Goal: Task Accomplishment & Management: Use online tool/utility

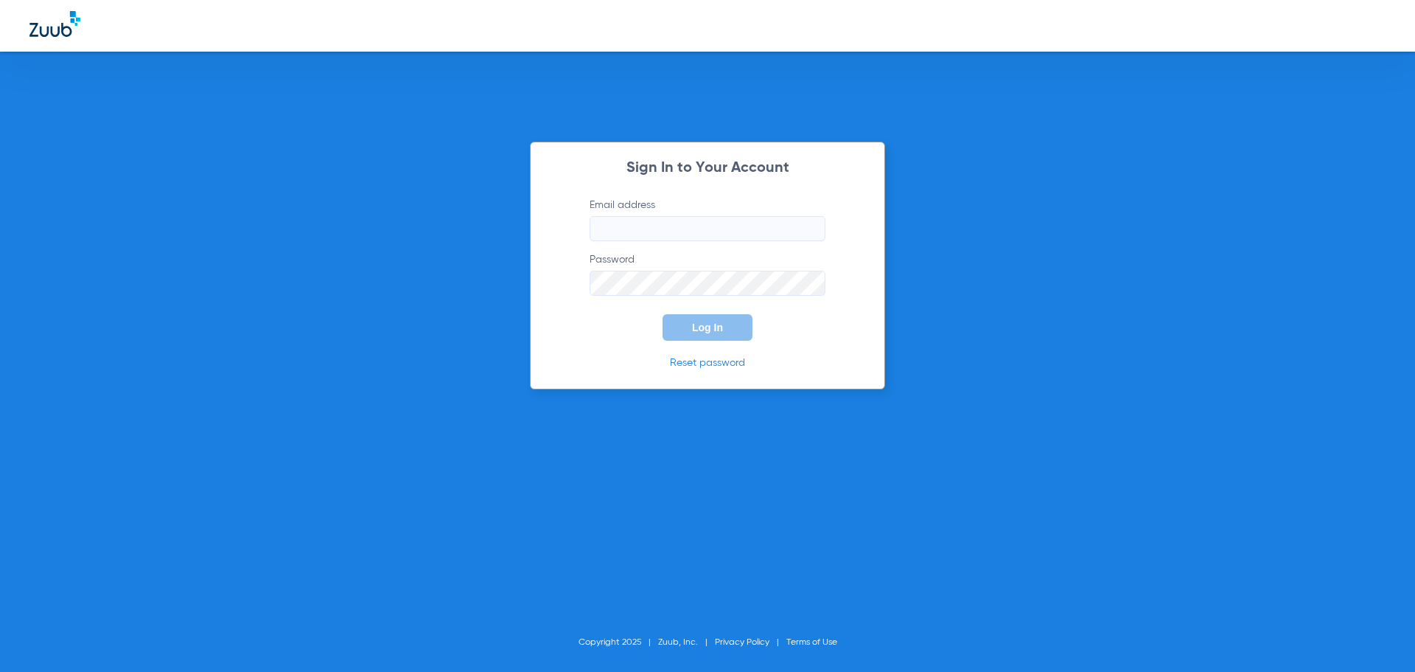
drag, startPoint x: 652, startPoint y: 211, endPoint x: 652, endPoint y: 221, distance: 10.3
click at [652, 212] on label "Email address" at bounding box center [708, 219] width 236 height 43
click at [652, 221] on input "Email address" at bounding box center [708, 228] width 236 height 25
type input "[EMAIL_ADDRESS][DOMAIN_NAME]"
click at [663, 314] on button "Log In" at bounding box center [708, 327] width 90 height 27
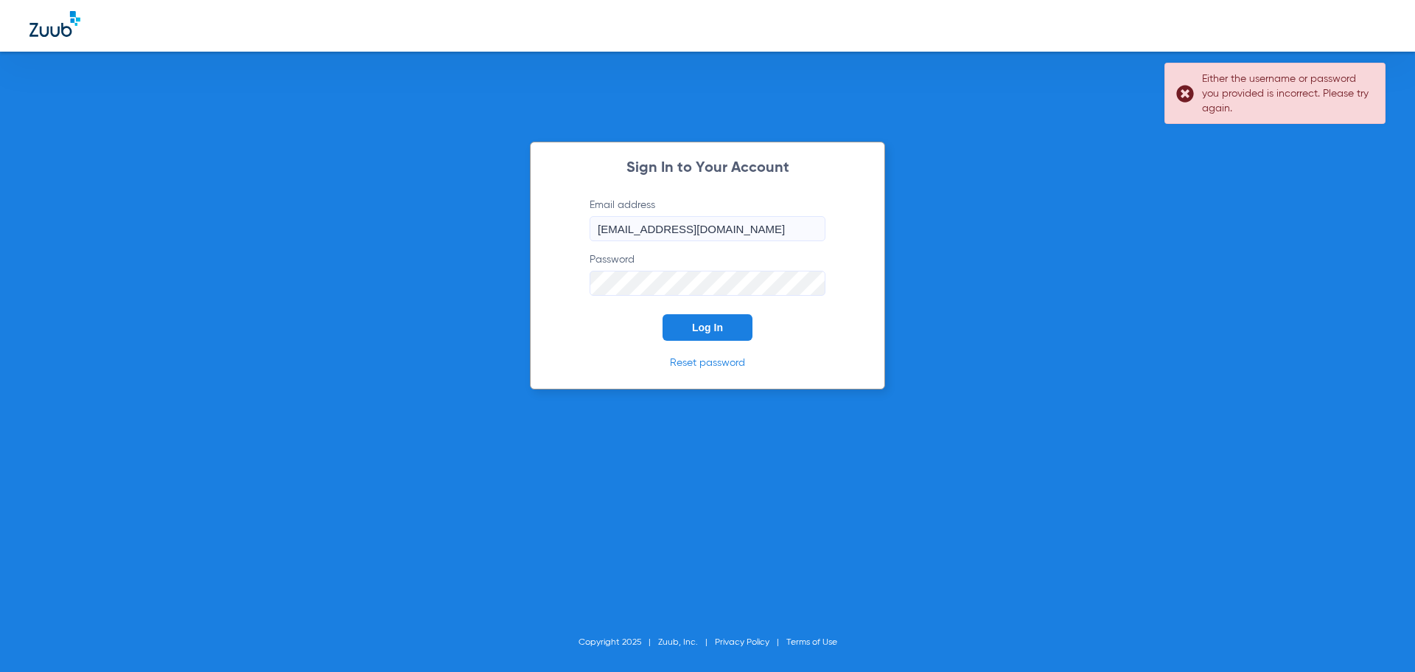
click at [540, 295] on div "Sign In to Your Account Email address [EMAIL_ADDRESS][DOMAIN_NAME] Password Log…" at bounding box center [707, 266] width 355 height 248
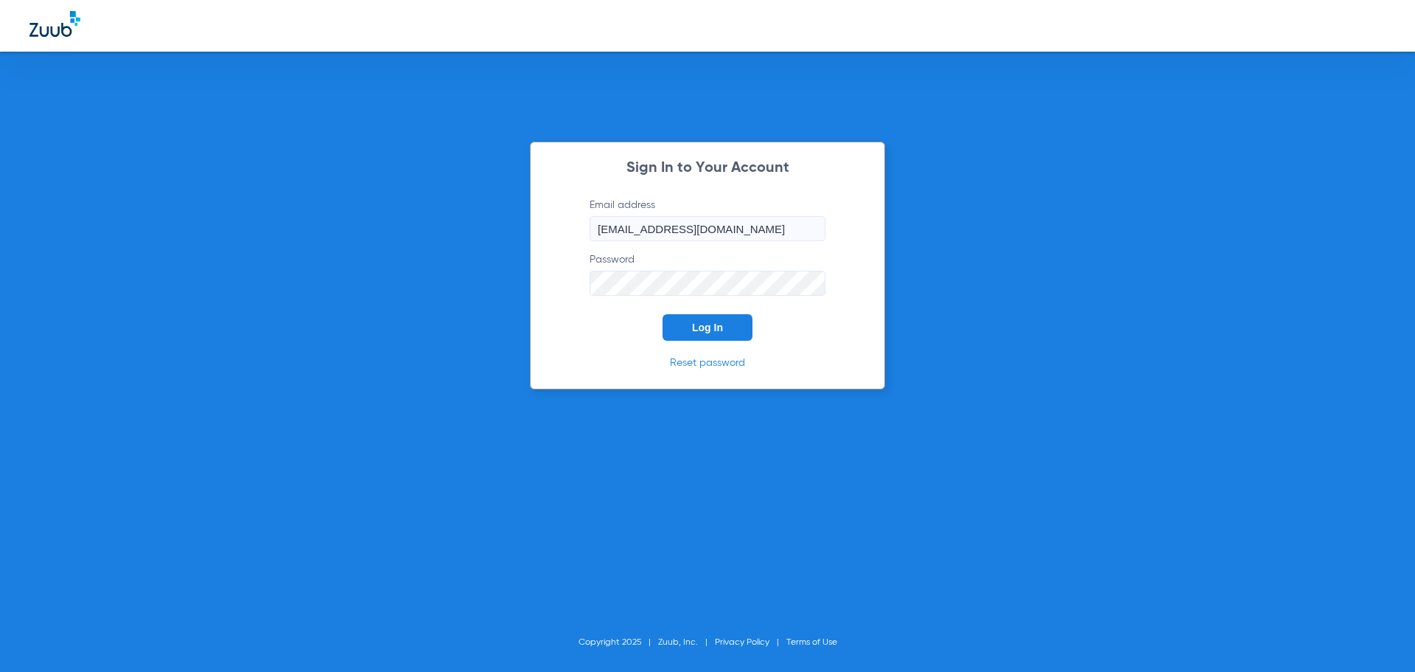
click at [663, 314] on button "Log In" at bounding box center [708, 327] width 90 height 27
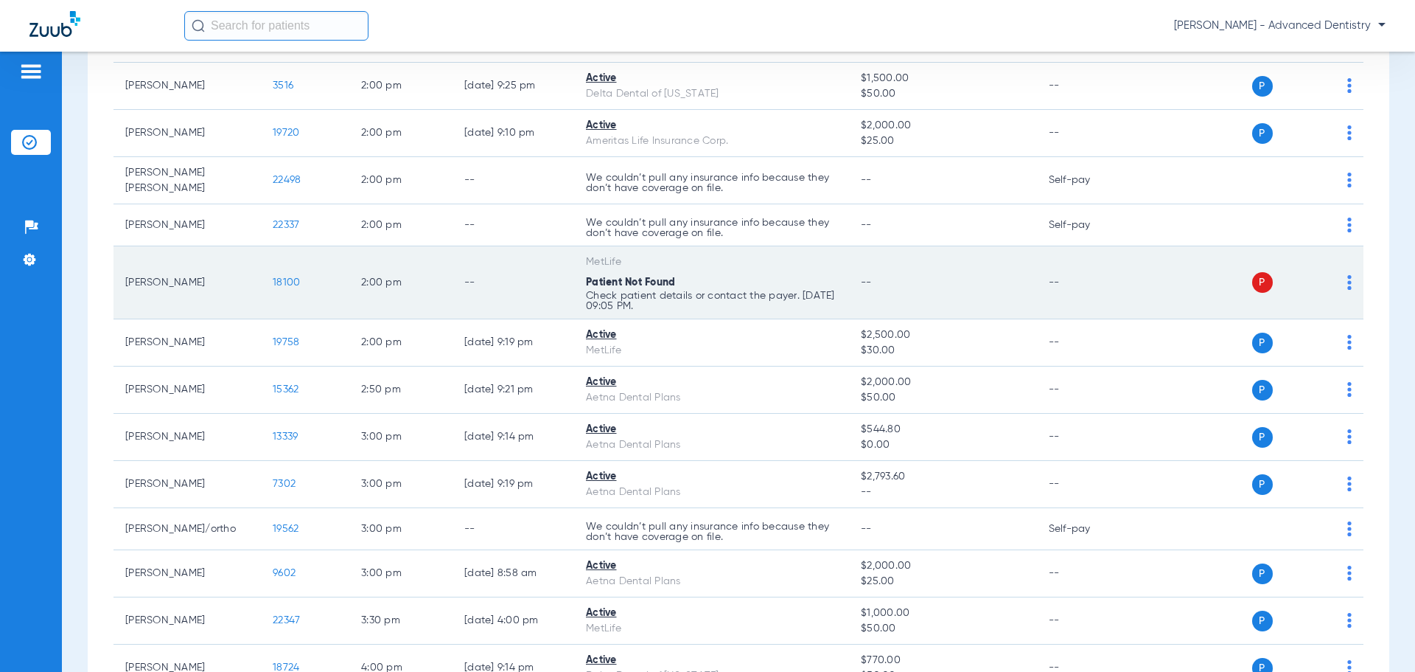
scroll to position [1398, 0]
